Goal: Transaction & Acquisition: Obtain resource

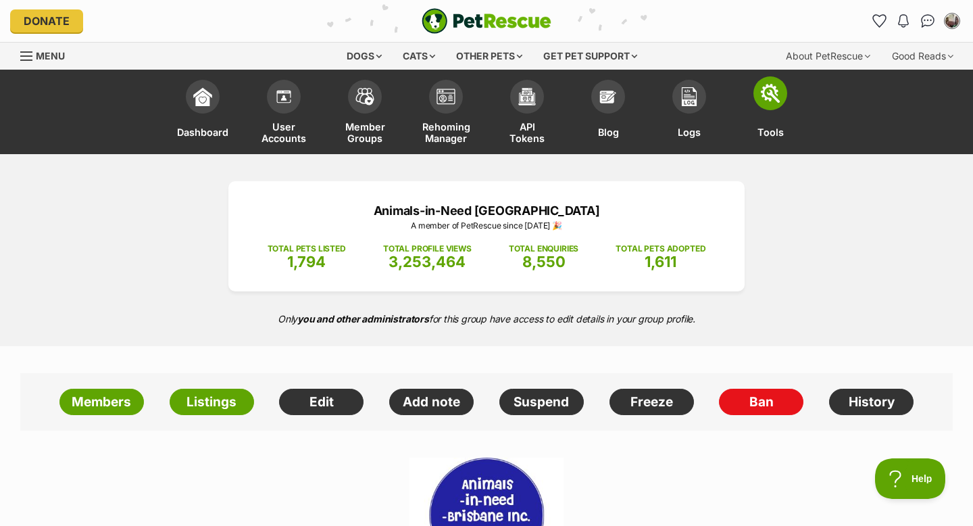
click at [773, 91] on img at bounding box center [770, 93] width 19 height 19
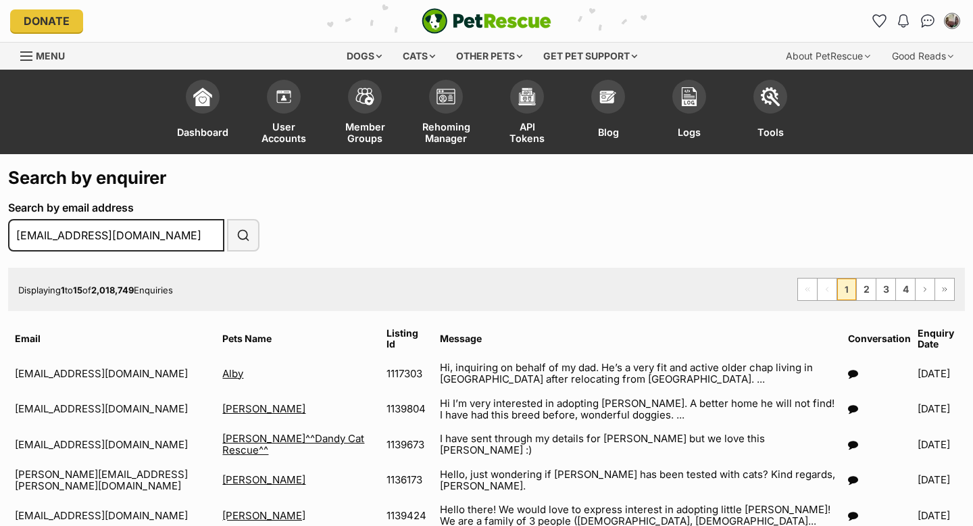
type input "jettpbailey@icloud.com"
click at [227, 219] on button "Search" at bounding box center [243, 235] width 32 height 32
click at [243, 236] on span "submit" at bounding box center [243, 235] width 14 height 16
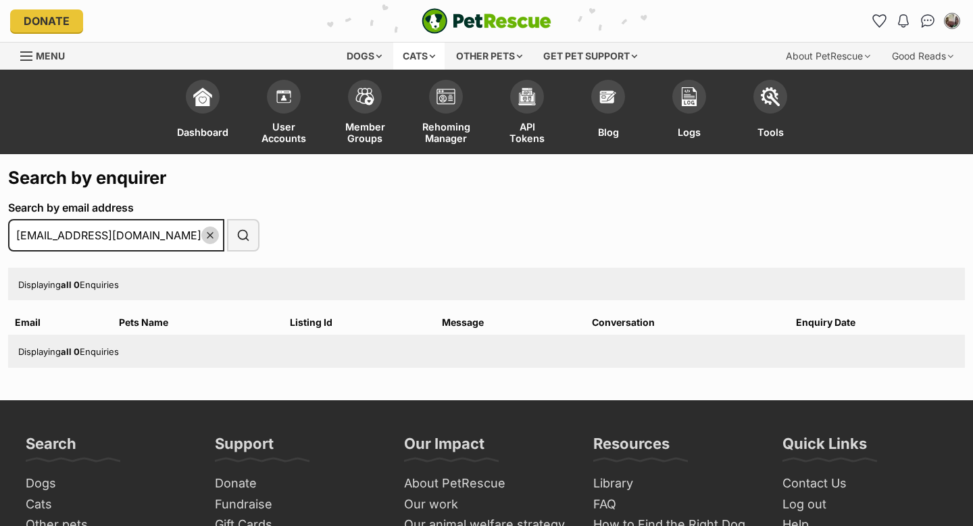
click at [414, 52] on div "Cats" at bounding box center [418, 56] width 51 height 27
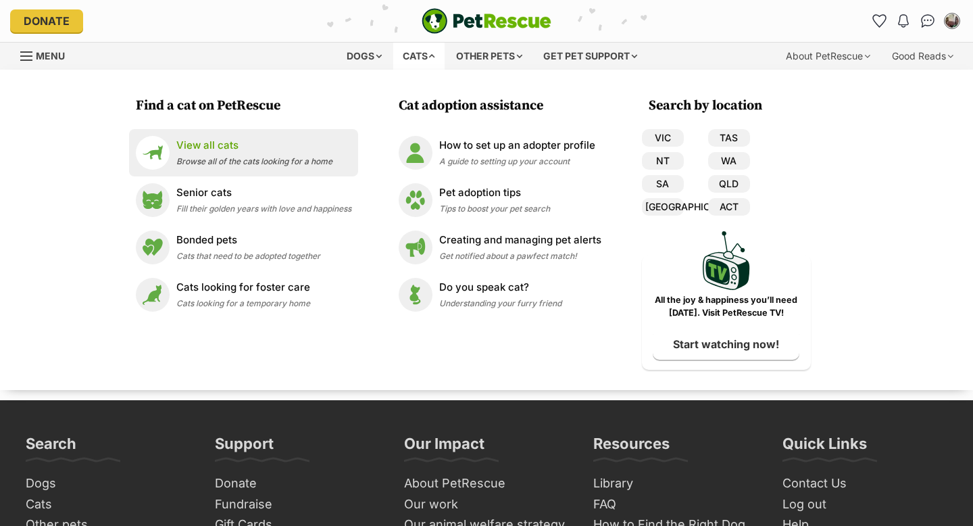
click at [218, 153] on div "View all cats Browse all of the cats looking for a home" at bounding box center [254, 152] width 156 height 29
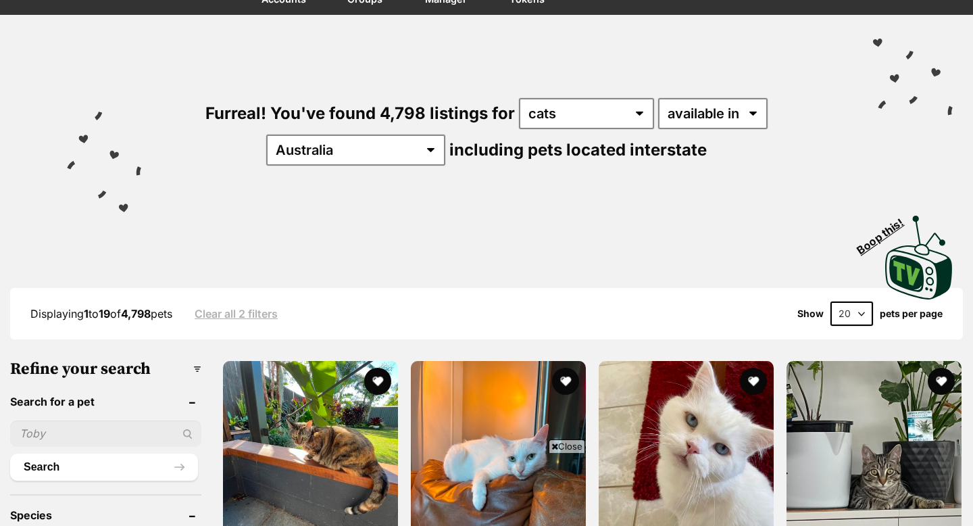
scroll to position [162, 0]
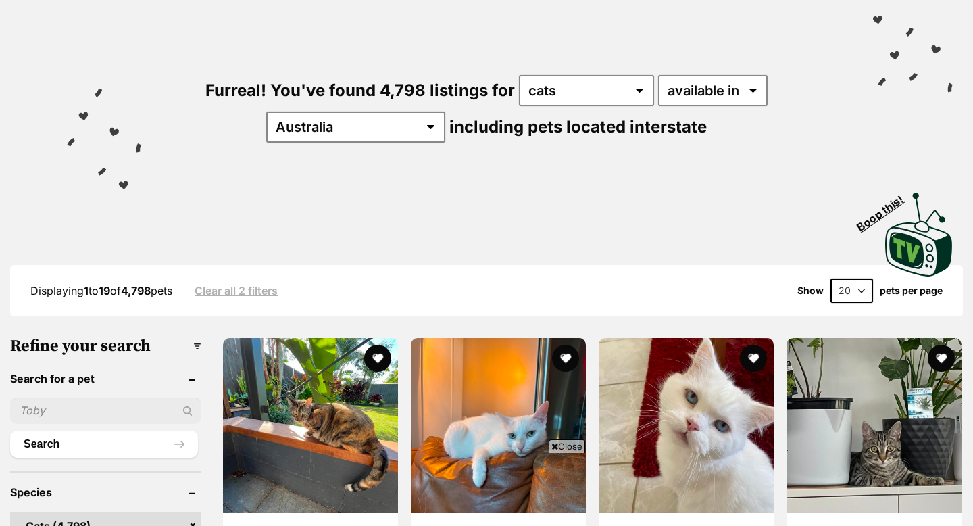
click at [76, 409] on input "text" at bounding box center [105, 410] width 191 height 26
type input "[PERSON_NAME]"
click at [10, 430] on button "Search" at bounding box center [104, 443] width 188 height 27
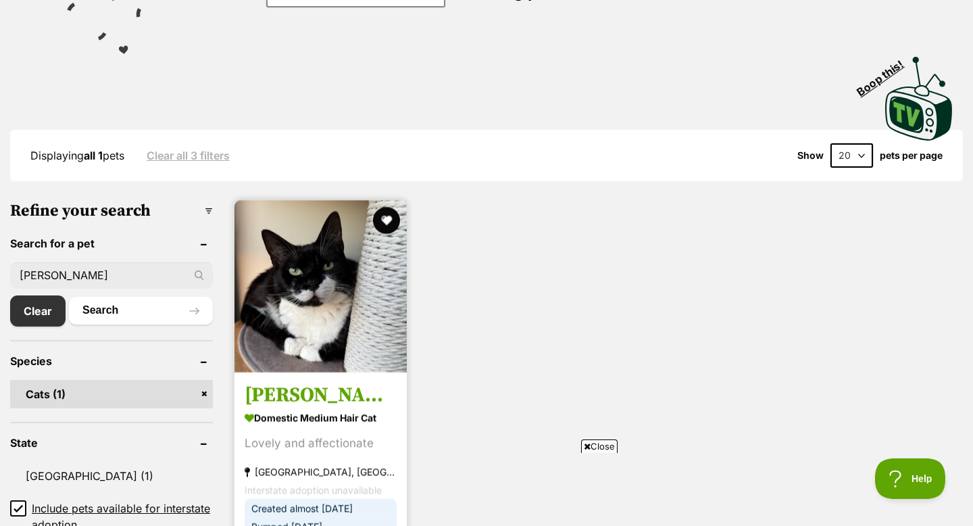
click at [333, 307] on img at bounding box center [320, 286] width 172 height 172
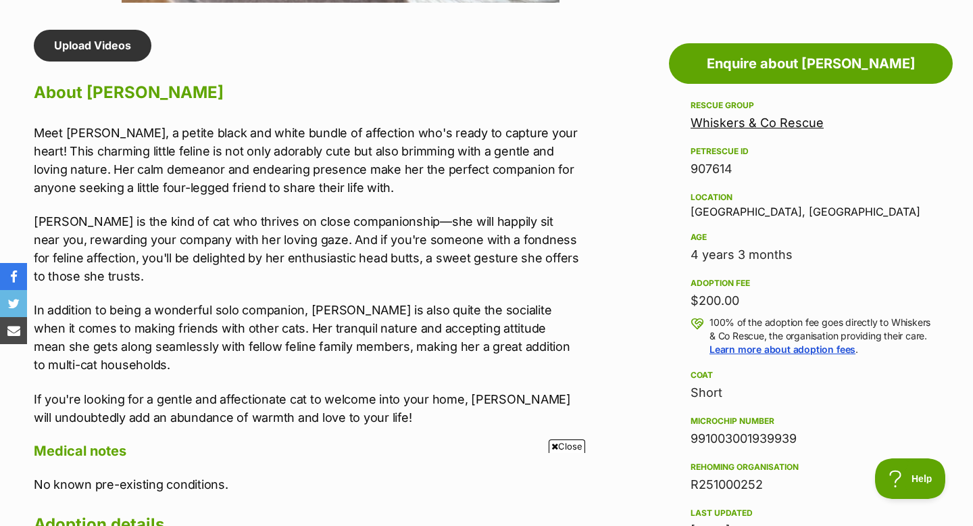
scroll to position [1135, 0]
